Goal: Task Accomplishment & Management: Manage account settings

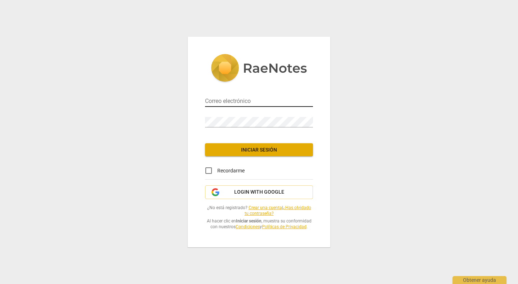
click at [223, 99] on input "email" at bounding box center [259, 101] width 108 height 10
type input "[EMAIL_ADDRESS][DOMAIN_NAME]"
click at [231, 151] on span "Iniciar sesión" at bounding box center [259, 149] width 96 height 7
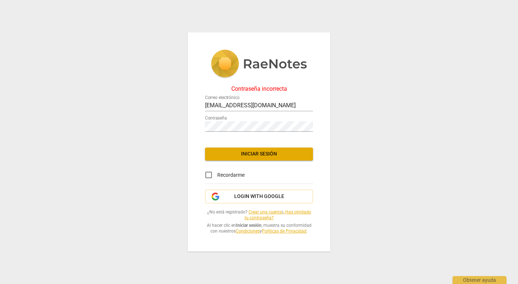
click at [207, 170] on input "Recordarme" at bounding box center [208, 174] width 17 height 17
checkbox input "true"
click at [234, 151] on span "Iniciar sesión" at bounding box center [259, 153] width 96 height 7
click at [260, 217] on link "¿Has olvidado tu contraseña?" at bounding box center [277, 214] width 66 height 11
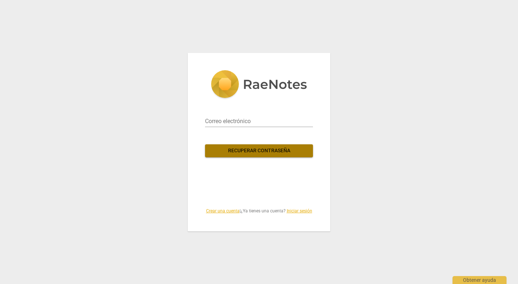
click at [294, 150] on span "Recuperar contraseña" at bounding box center [259, 150] width 96 height 7
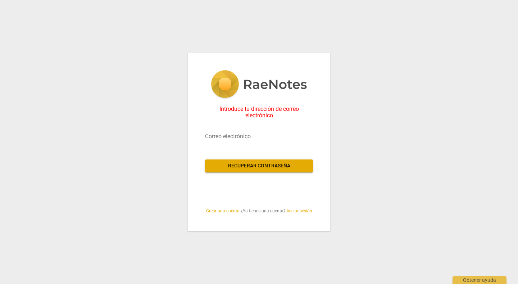
click at [322, 146] on div "Introduce tu dirección de correo electrónico Correo electrónico Recuperar contr…" at bounding box center [259, 142] width 142 height 178
click at [257, 137] on input "email" at bounding box center [259, 136] width 108 height 12
click at [235, 135] on input "[EMAIL_ADDRESS][DOMAIN_NAME]" at bounding box center [259, 136] width 108 height 12
click at [237, 137] on input "[EMAIL_ADDRESS][DOMAIN_NAME]" at bounding box center [259, 136] width 108 height 12
type input "[EMAIL_ADDRESS][DOMAIN_NAME]"
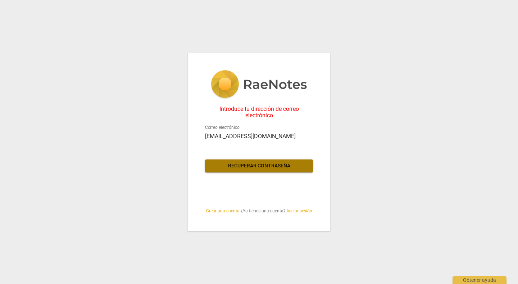
click at [257, 162] on span "Recuperar contraseña" at bounding box center [259, 165] width 96 height 7
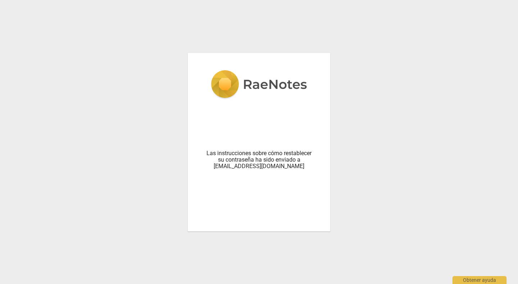
click at [347, 194] on div "Las instrucciones sobre cómo restablecer su contraseña ha sido enviado a [EMAIL…" at bounding box center [259, 142] width 518 height 284
